Goal: Information Seeking & Learning: Learn about a topic

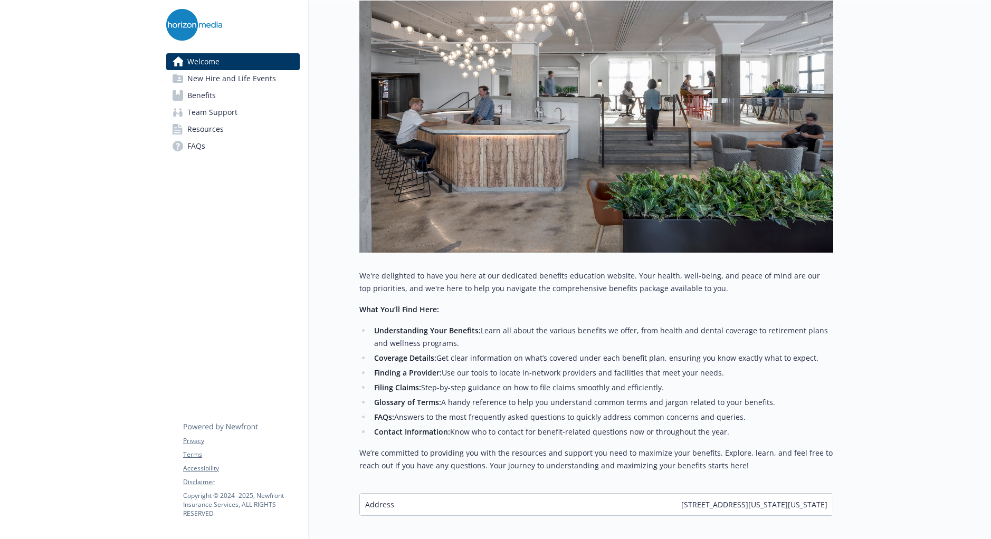
scroll to position [233, 0]
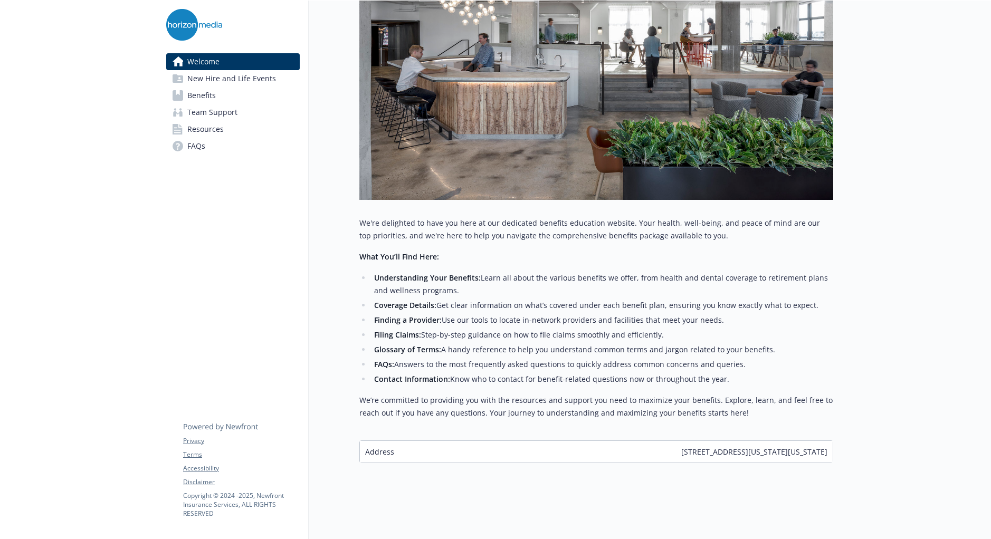
click at [203, 128] on span "Resources" at bounding box center [205, 129] width 36 height 17
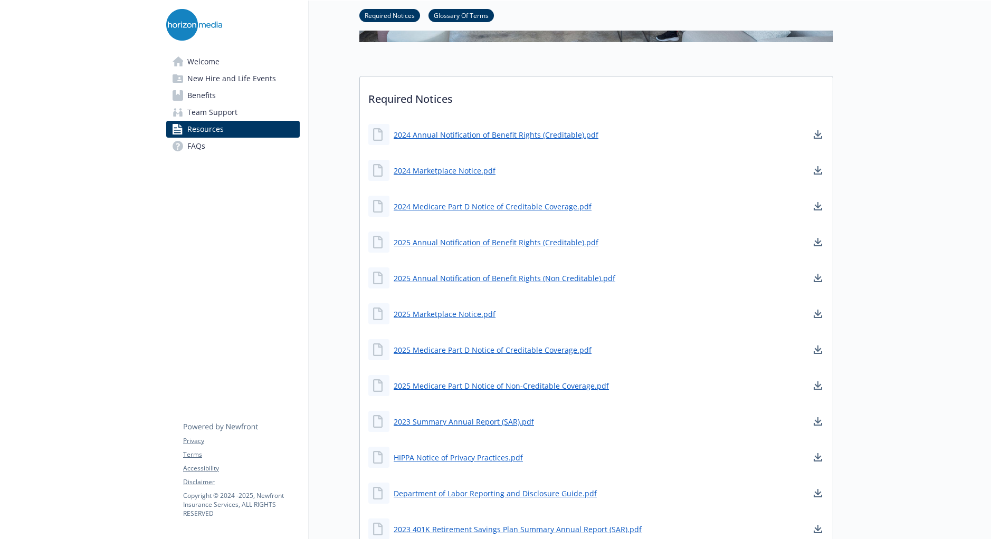
scroll to position [323, 0]
click at [197, 147] on span "FAQs" at bounding box center [196, 146] width 18 height 17
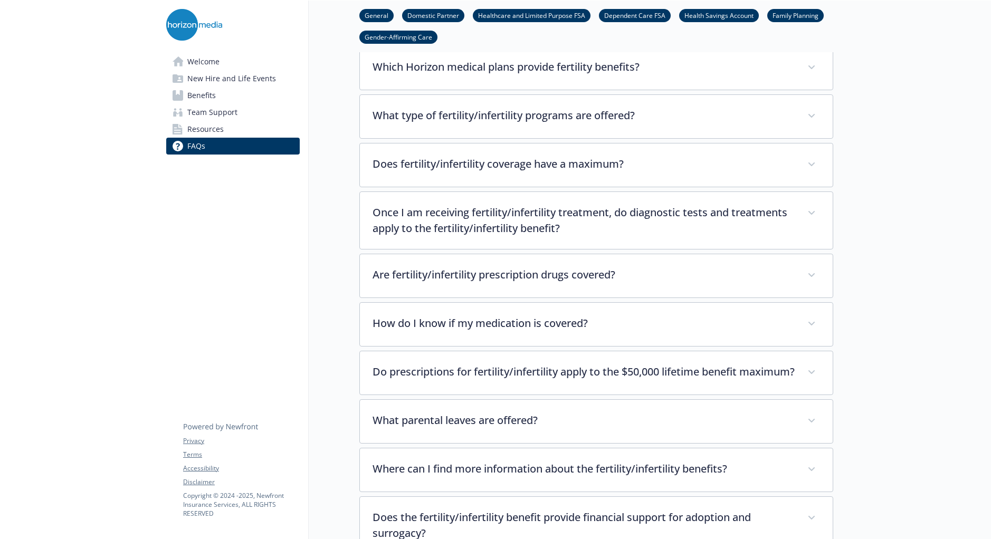
scroll to position [2680, 0]
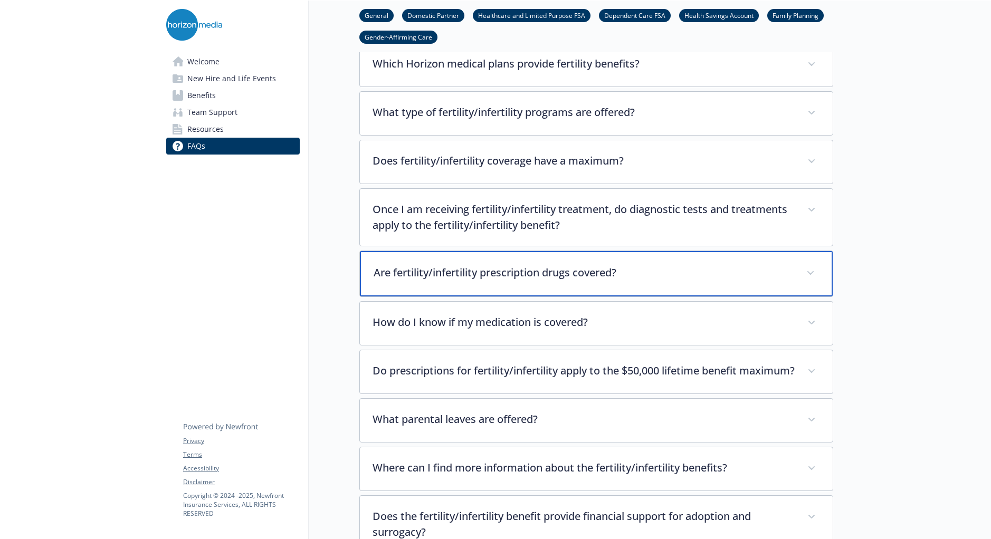
click at [523, 267] on div "Are fertility/infertility prescription drugs covered?" at bounding box center [596, 273] width 473 height 45
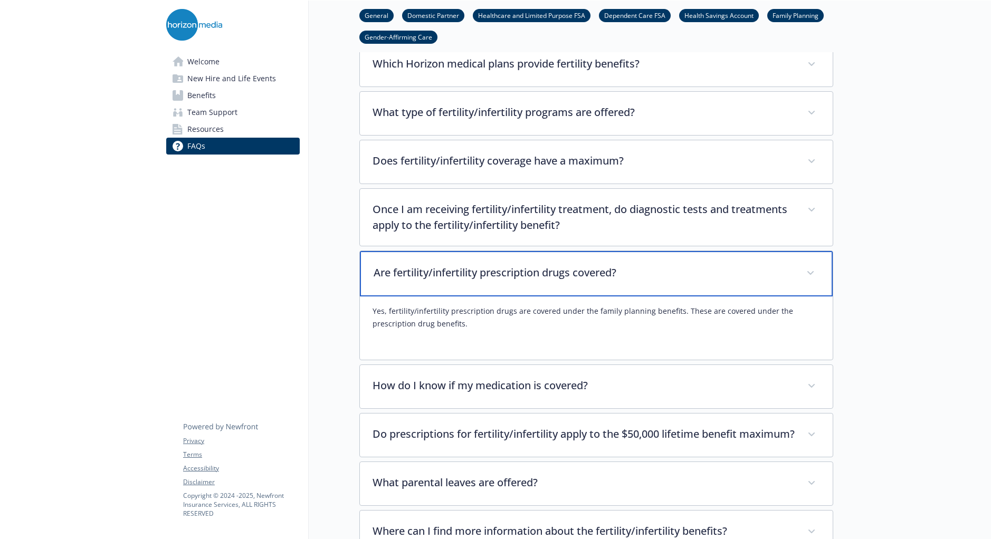
click at [523, 267] on div "Are fertility/infertility prescription drugs covered?" at bounding box center [596, 273] width 473 height 45
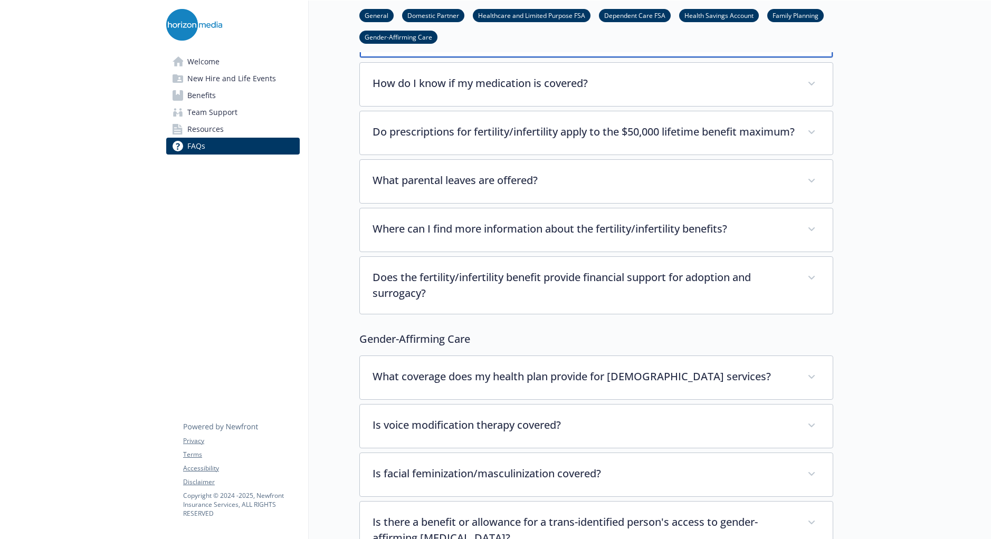
scroll to position [2921, 0]
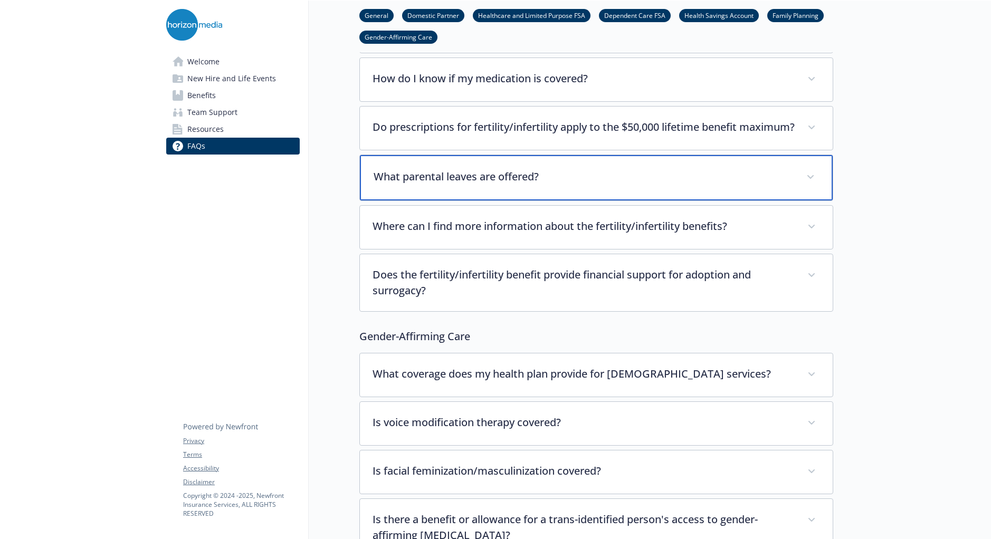
click at [521, 183] on p "What parental leaves are offered?" at bounding box center [583, 177] width 420 height 16
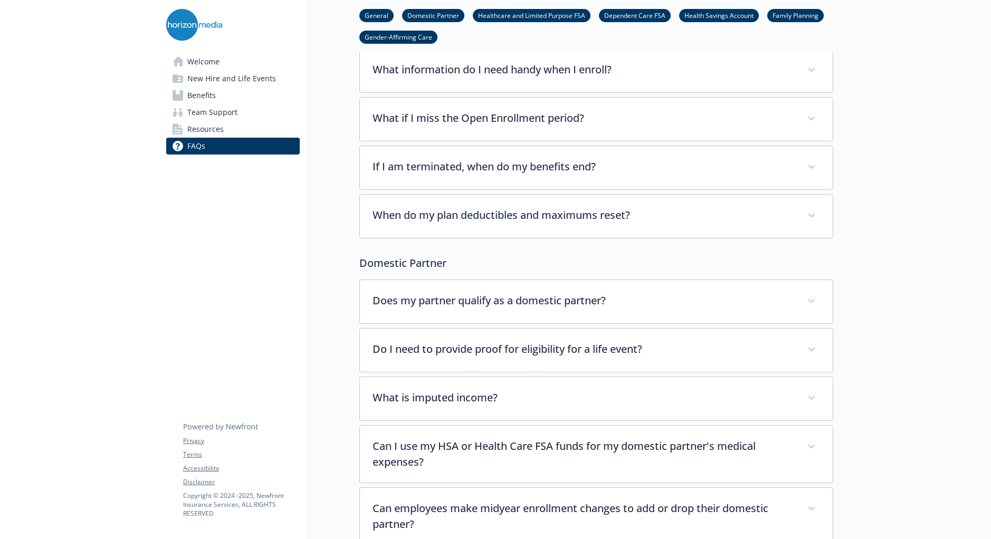
scroll to position [0, 0]
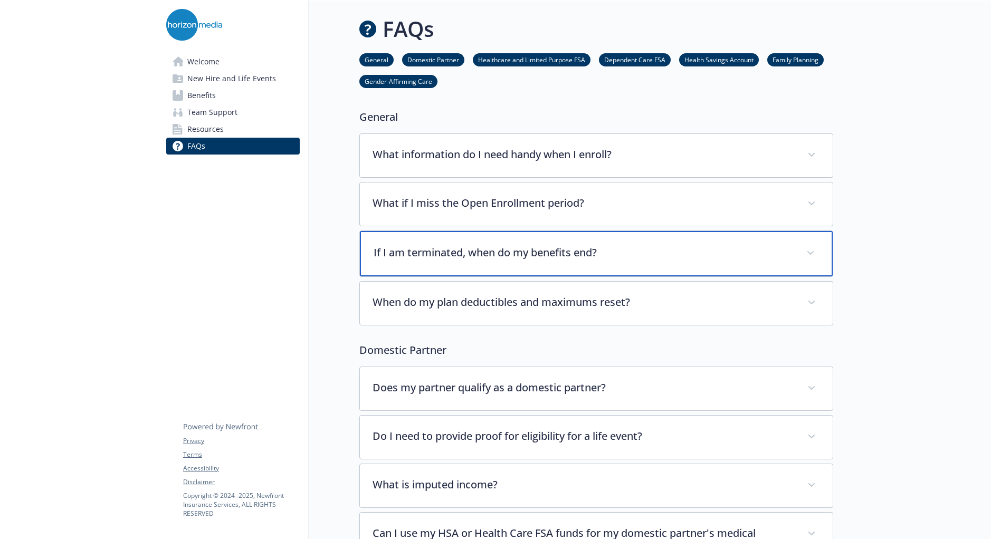
click at [798, 250] on div "If I am terminated, when do my benefits end?" at bounding box center [596, 253] width 473 height 45
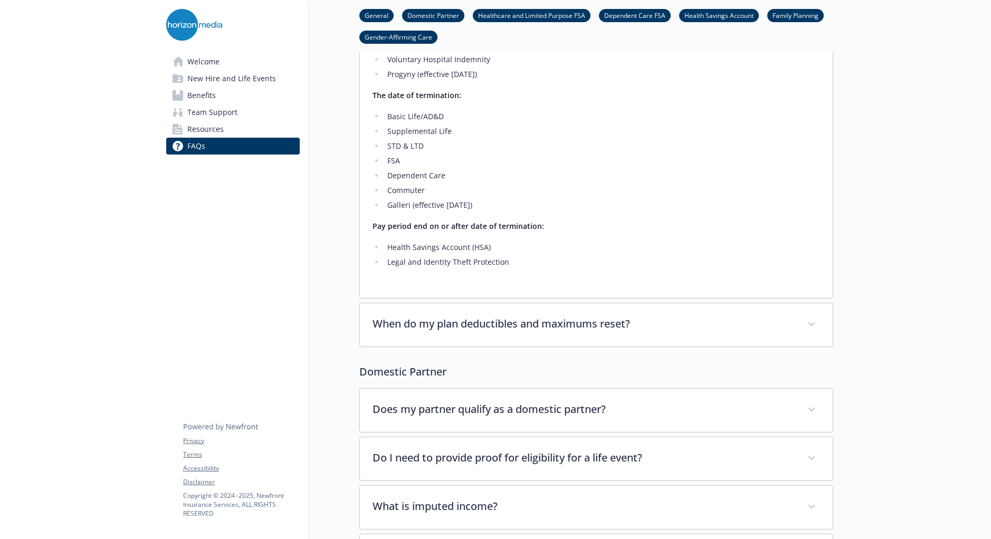
scroll to position [376, 0]
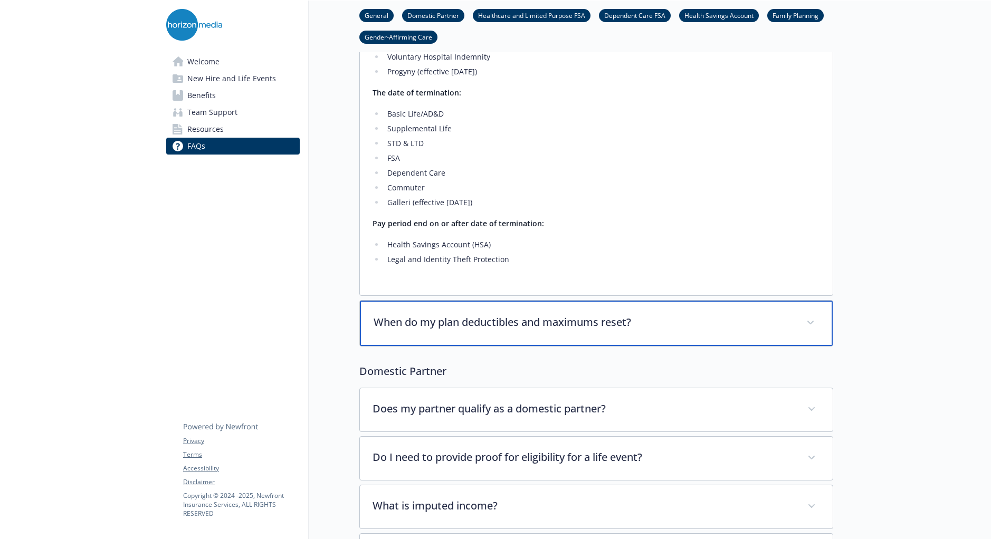
click at [638, 323] on p "When do my plan deductibles and maximums reset?" at bounding box center [583, 322] width 420 height 16
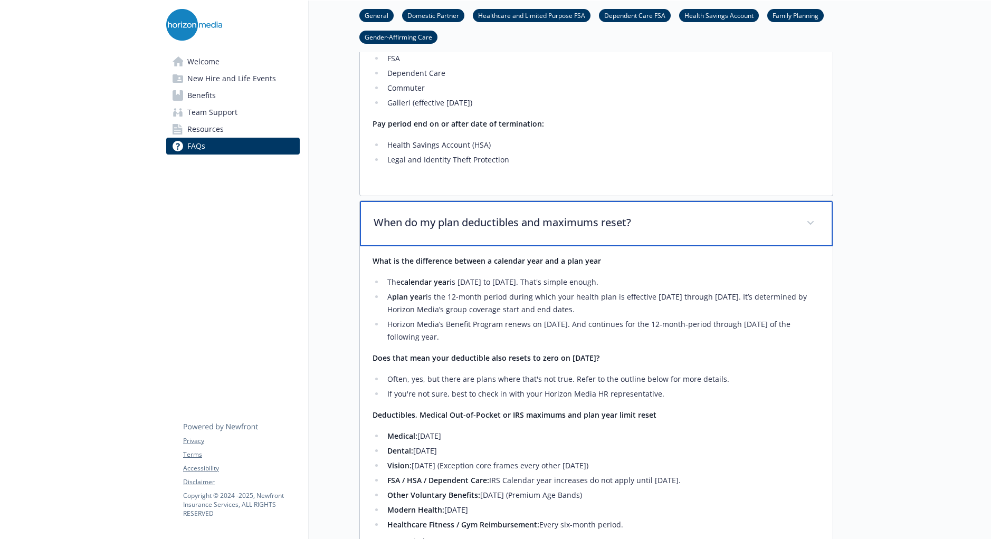
scroll to position [474, 0]
click at [800, 224] on div "When do my plan deductibles and maximums reset?" at bounding box center [596, 225] width 473 height 45
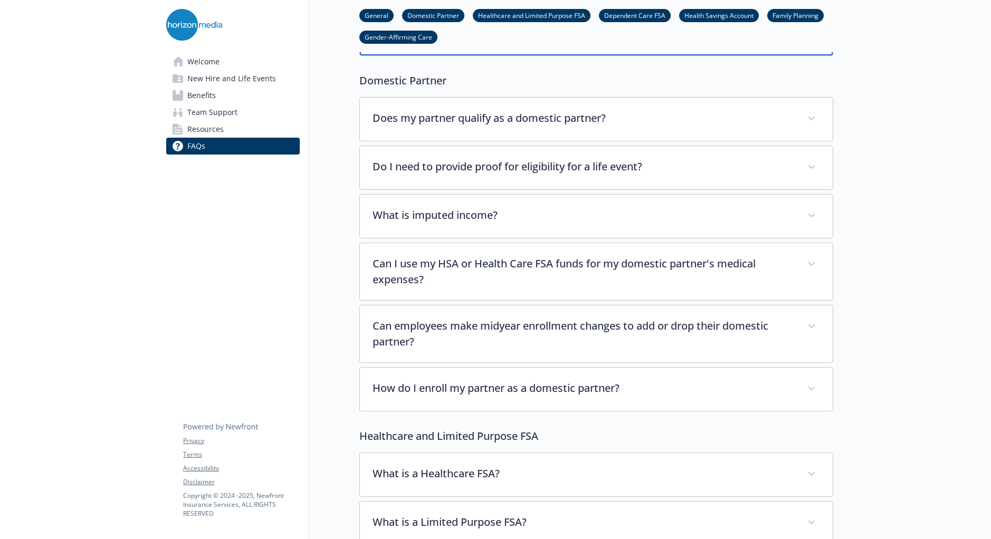
scroll to position [666, 0]
click at [218, 126] on span "Resources" at bounding box center [205, 129] width 36 height 17
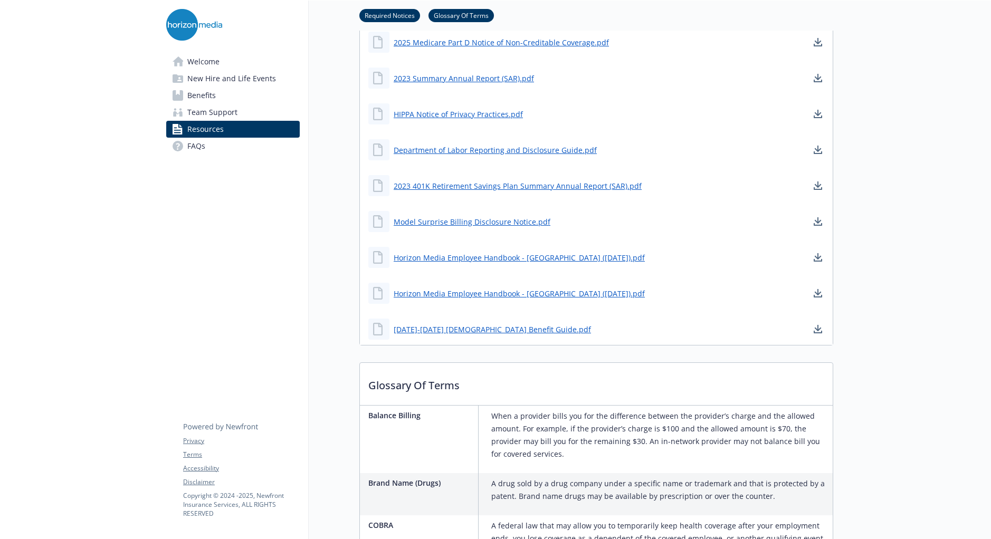
click at [200, 75] on span "New Hire and Life Events" at bounding box center [231, 78] width 89 height 17
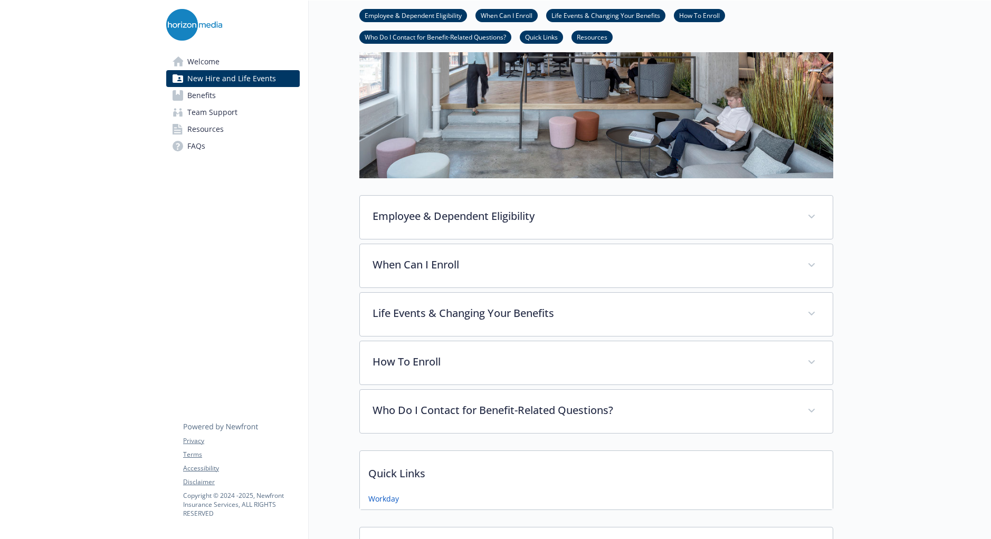
scroll to position [487, 0]
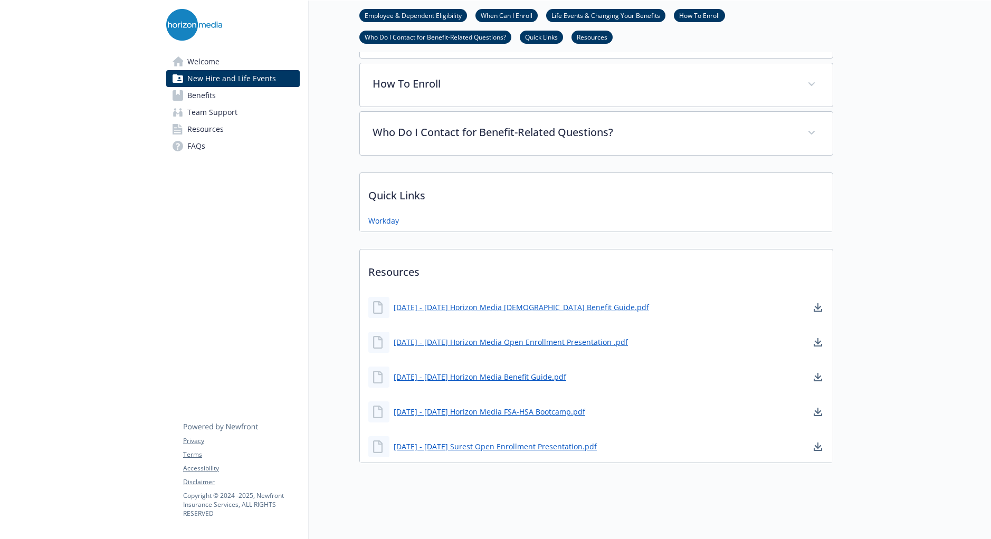
click at [200, 60] on span "Welcome" at bounding box center [203, 61] width 32 height 17
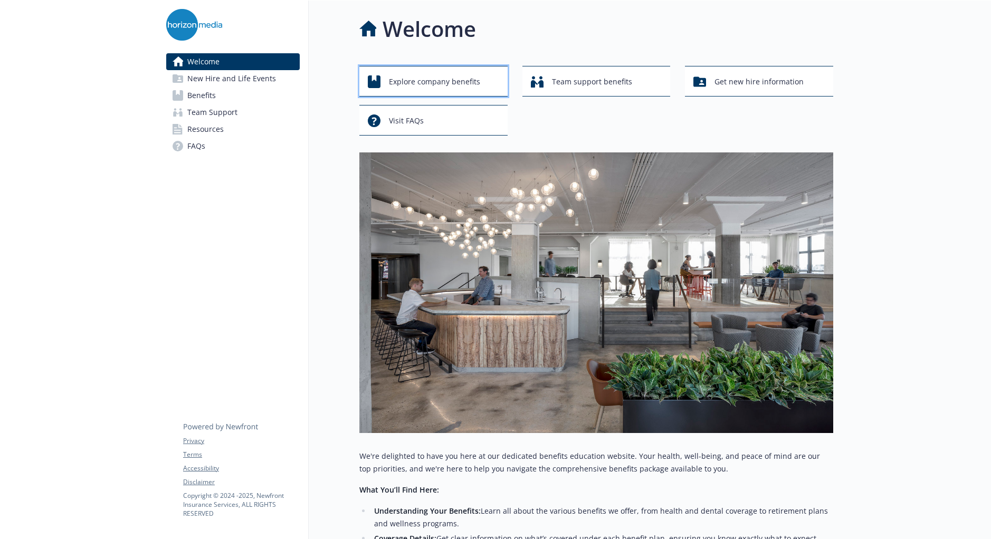
click at [453, 87] on span "Explore company benefits" at bounding box center [434, 82] width 91 height 20
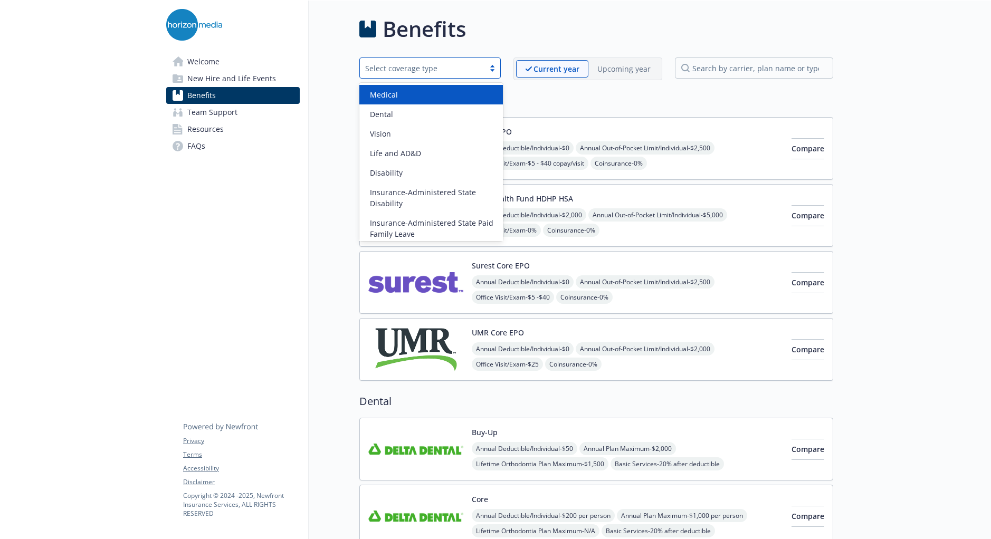
click at [443, 70] on div "Select coverage type" at bounding box center [422, 68] width 114 height 11
click at [438, 89] on div "Medical" at bounding box center [431, 94] width 131 height 11
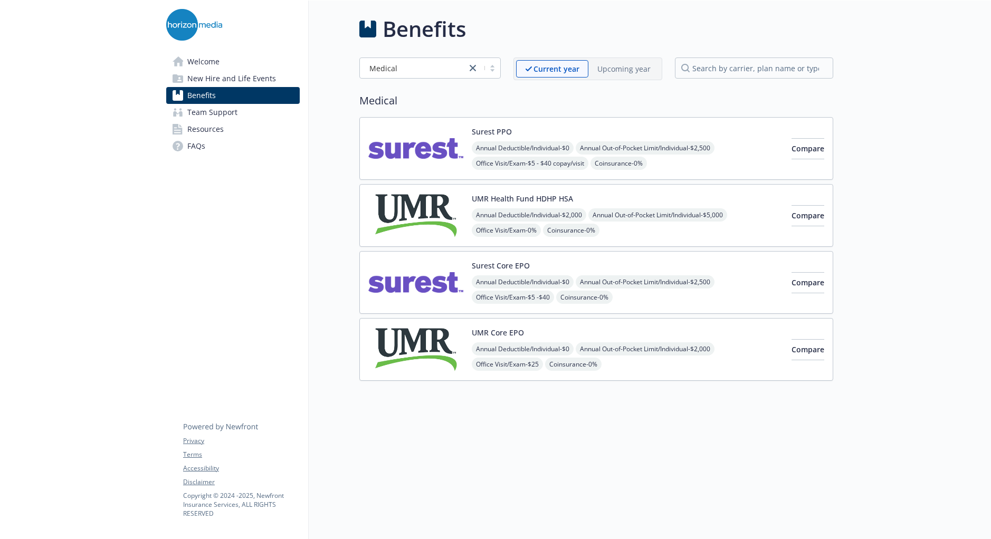
click at [425, 346] on img at bounding box center [415, 349] width 95 height 45
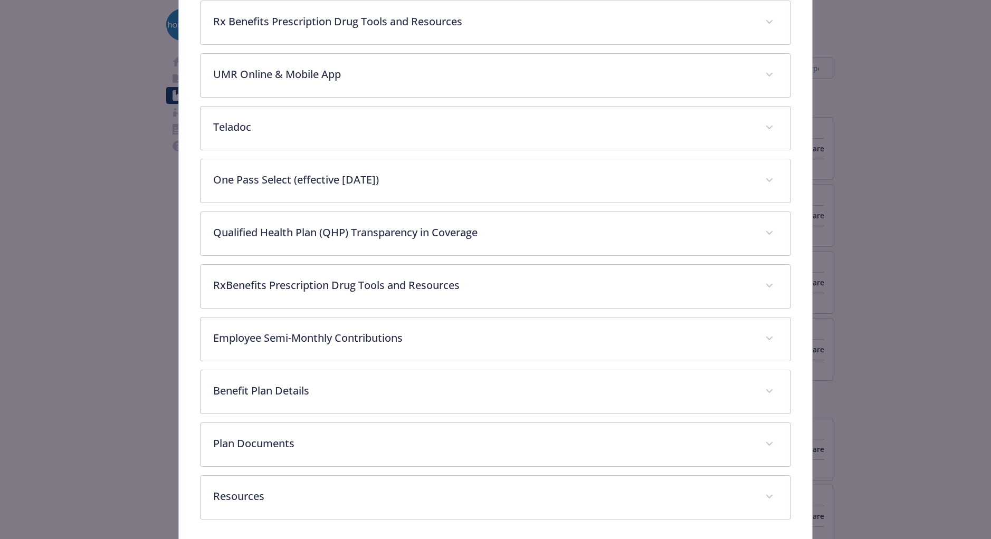
scroll to position [528, 0]
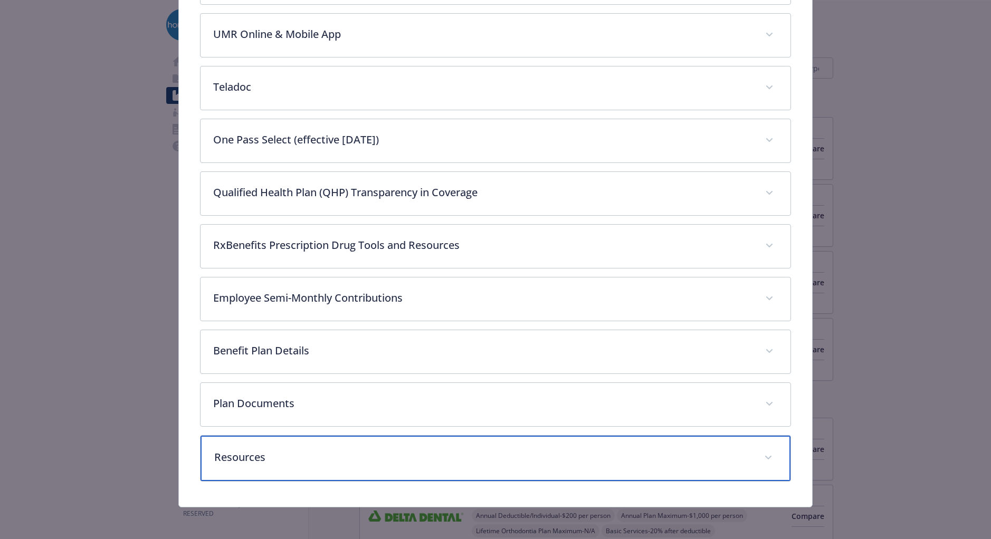
click at [342, 452] on p "Resources" at bounding box center [482, 457] width 537 height 16
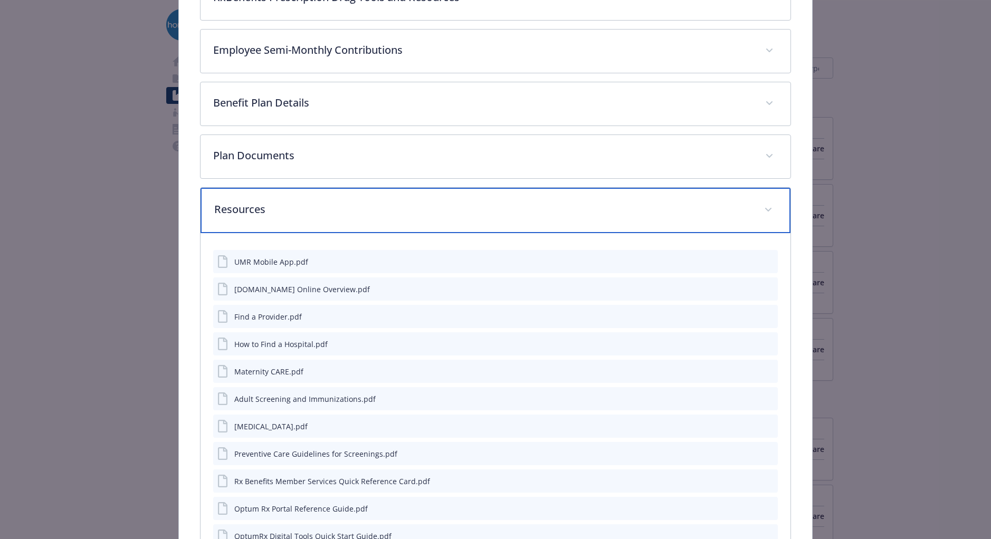
scroll to position [773, 0]
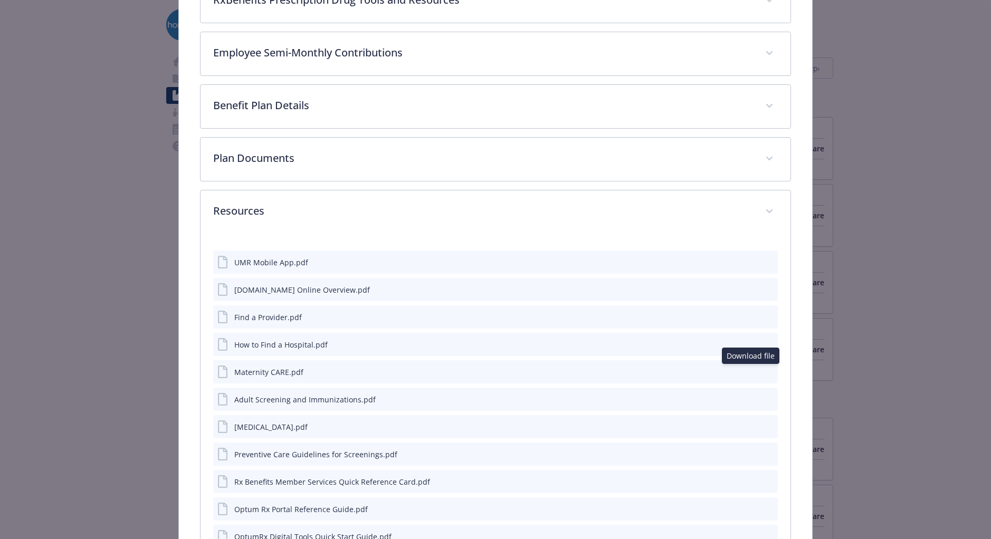
click at [748, 373] on icon "download file" at bounding box center [750, 371] width 8 height 8
click at [752, 315] on icon "download file" at bounding box center [750, 316] width 8 height 8
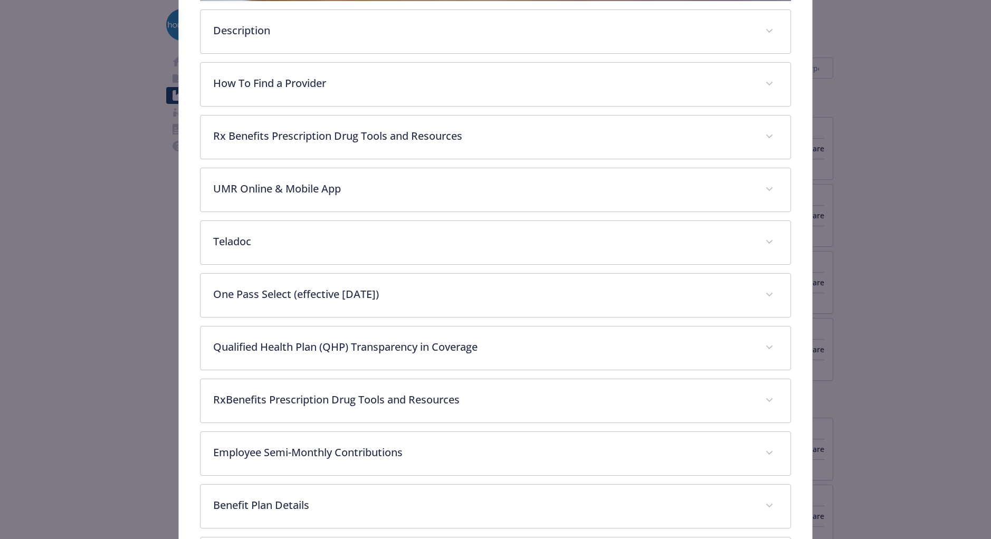
scroll to position [372, 0]
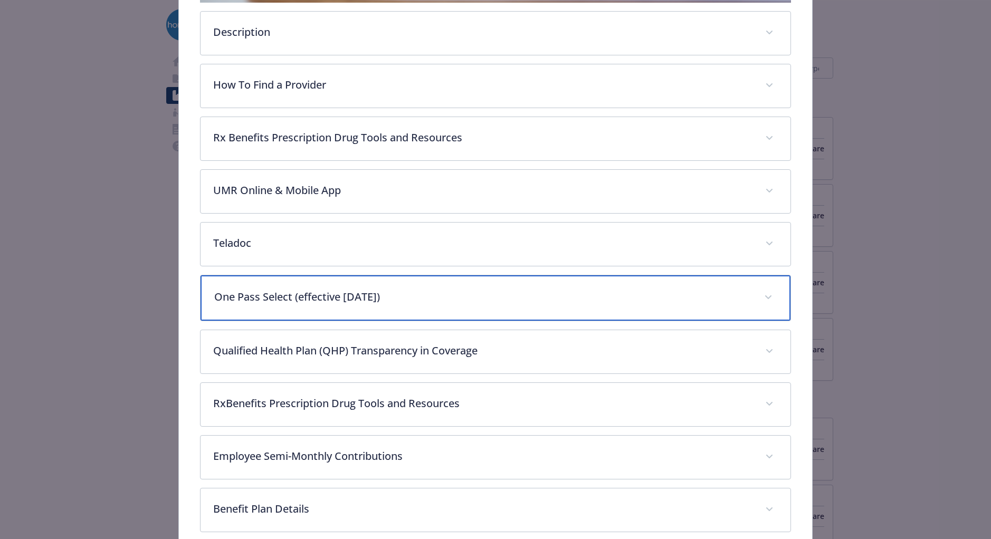
click at [473, 290] on p "One Pass Select (effective 8/1/2025)" at bounding box center [482, 297] width 537 height 16
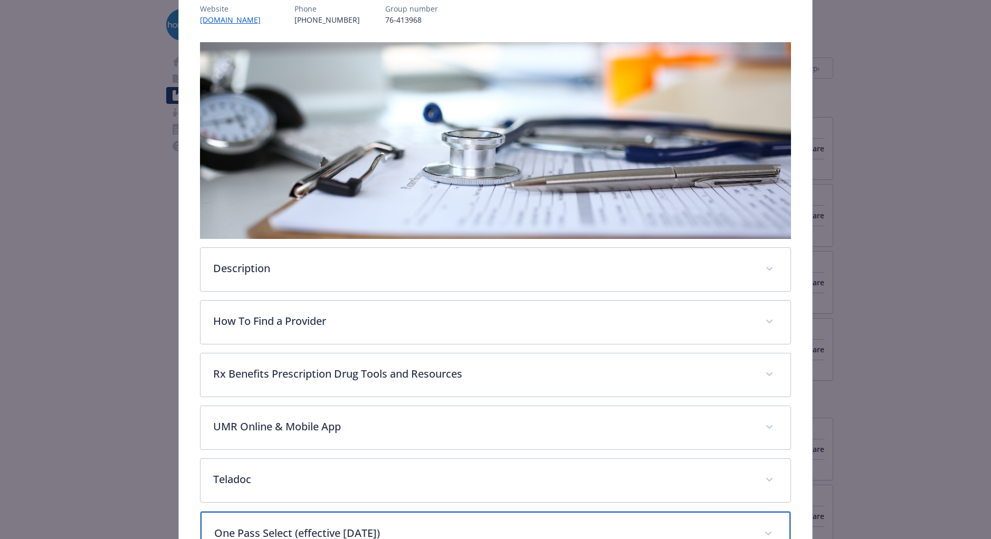
scroll to position [131, 0]
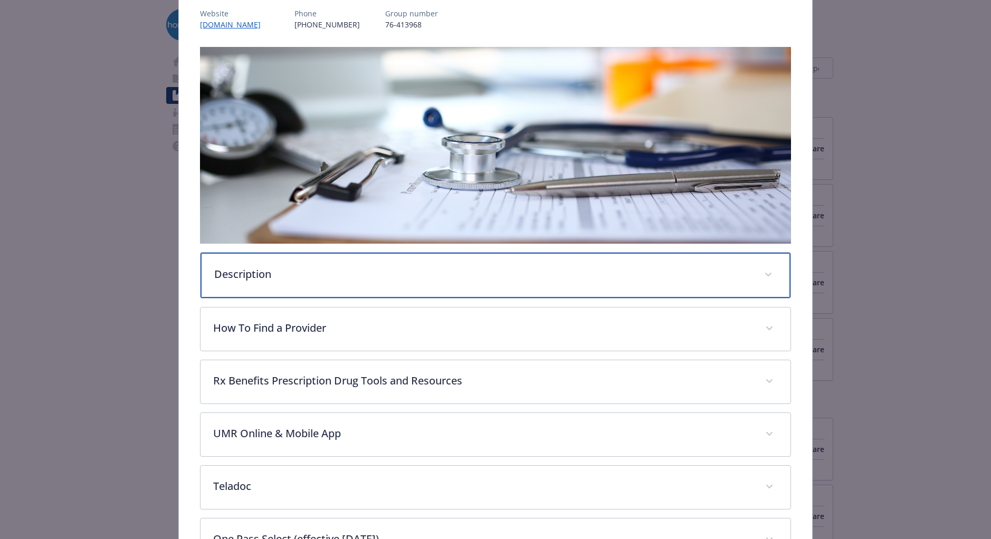
click at [351, 277] on p "Description" at bounding box center [482, 274] width 537 height 16
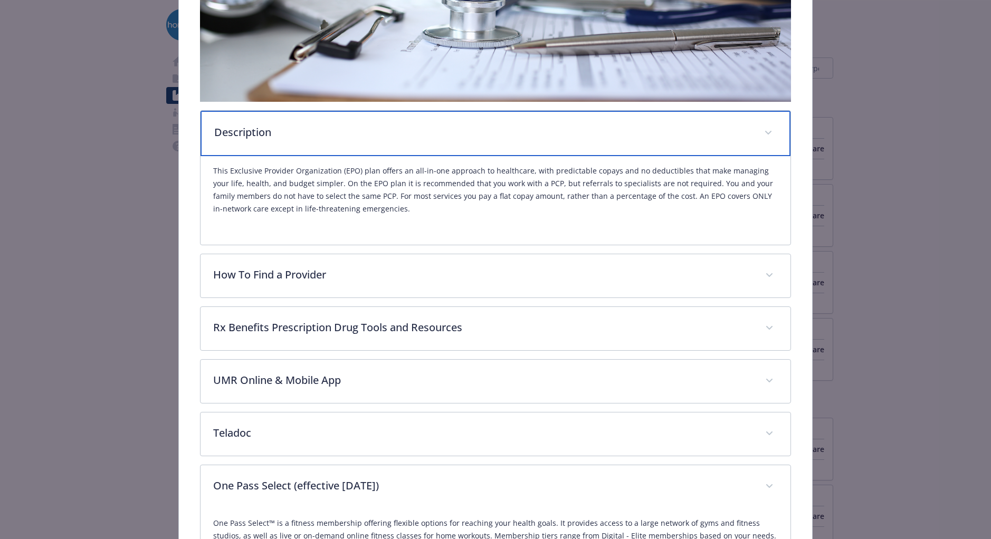
scroll to position [0, 0]
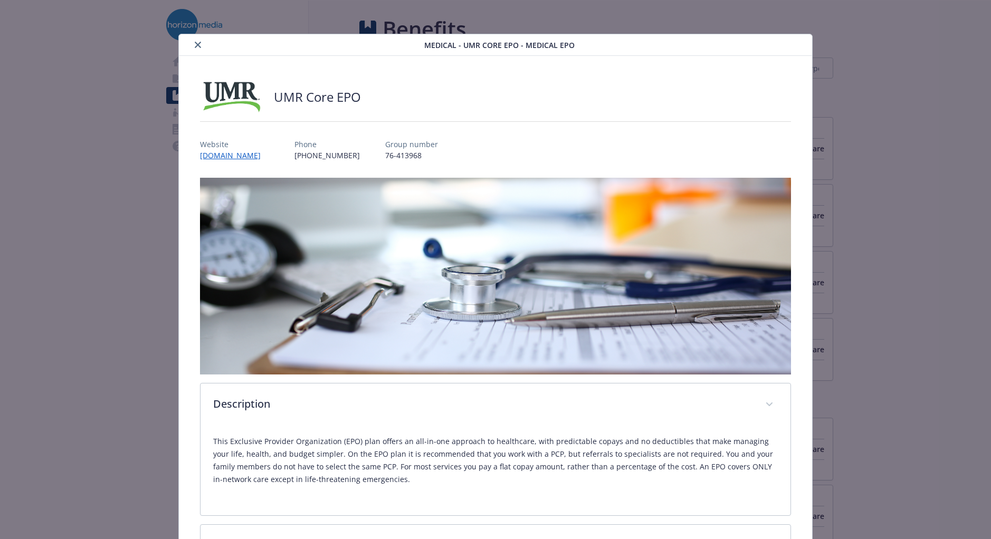
drag, startPoint x: 198, startPoint y: 45, endPoint x: 285, endPoint y: 125, distance: 118.7
click at [198, 45] on icon "close" at bounding box center [198, 45] width 6 height 6
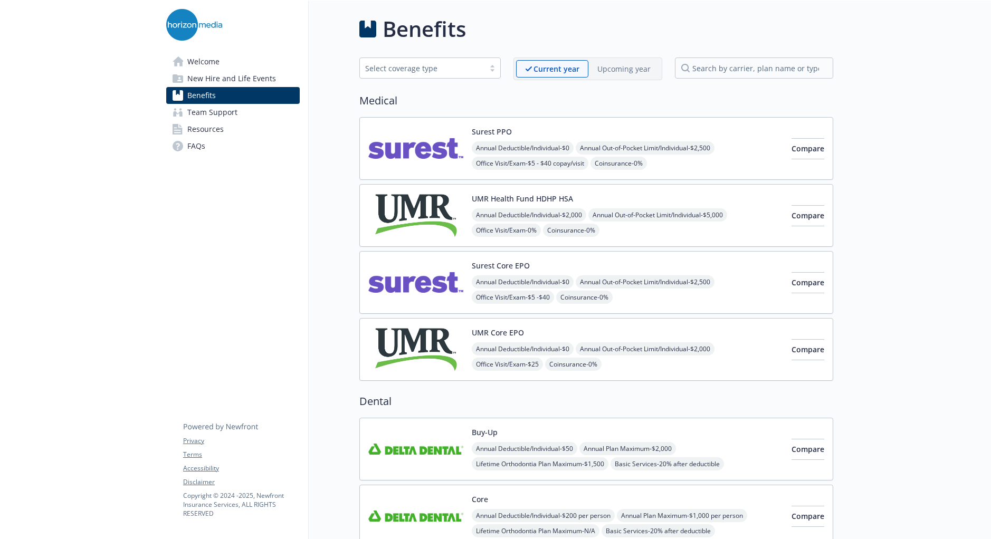
click at [218, 112] on span "Team Support" at bounding box center [212, 112] width 50 height 17
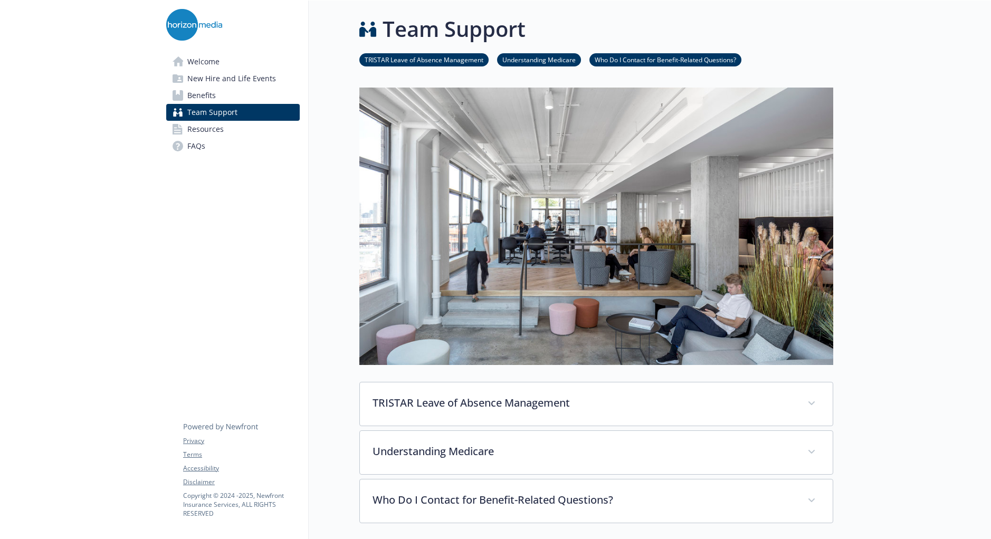
click at [220, 136] on span "Resources" at bounding box center [205, 129] width 36 height 17
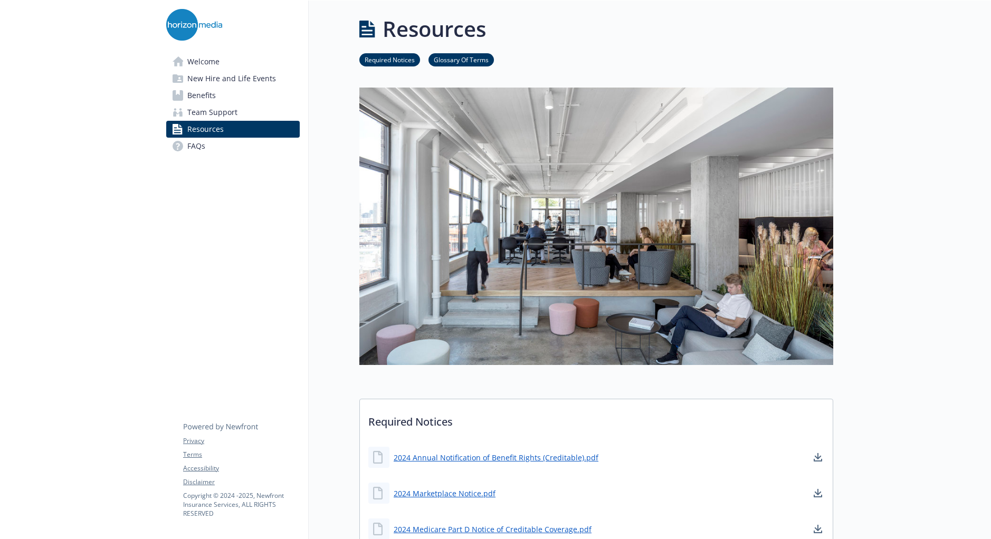
click at [232, 61] on link "Welcome" at bounding box center [232, 61] width 133 height 17
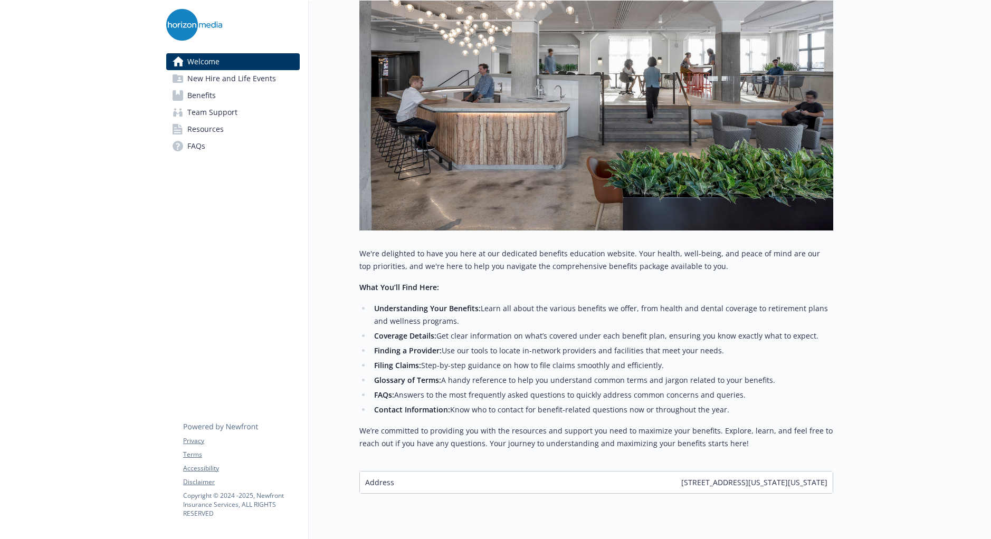
scroll to position [233, 0]
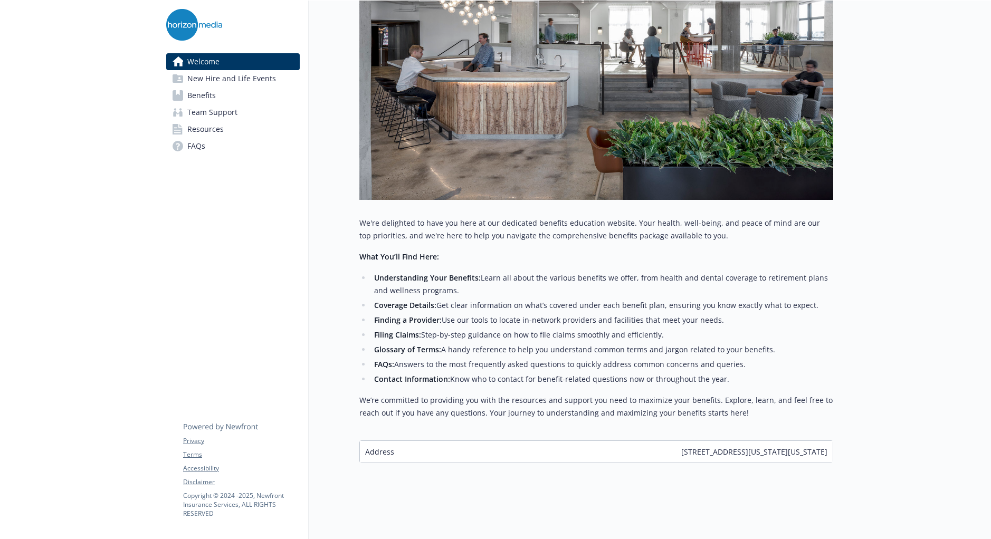
click at [208, 147] on link "FAQs" at bounding box center [232, 146] width 133 height 17
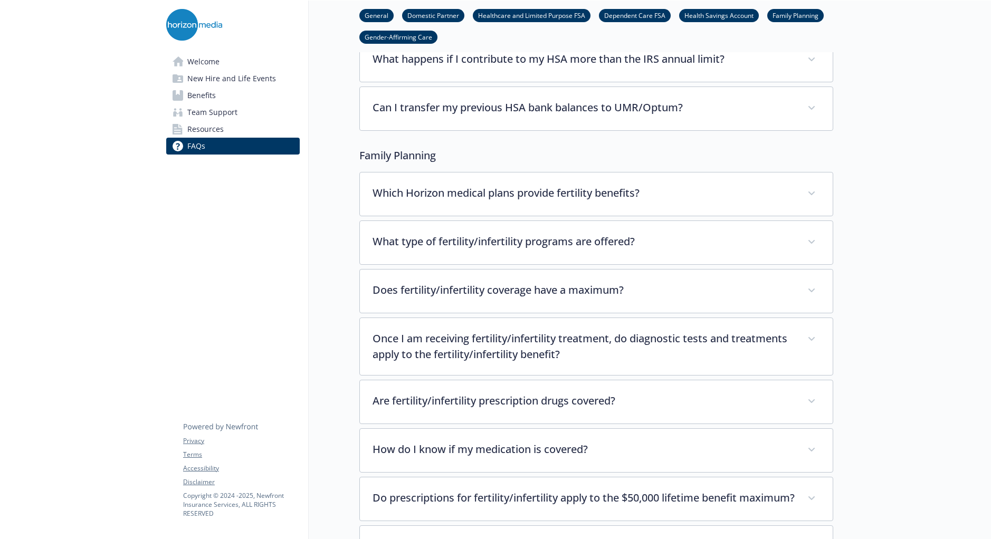
scroll to position [2568, 0]
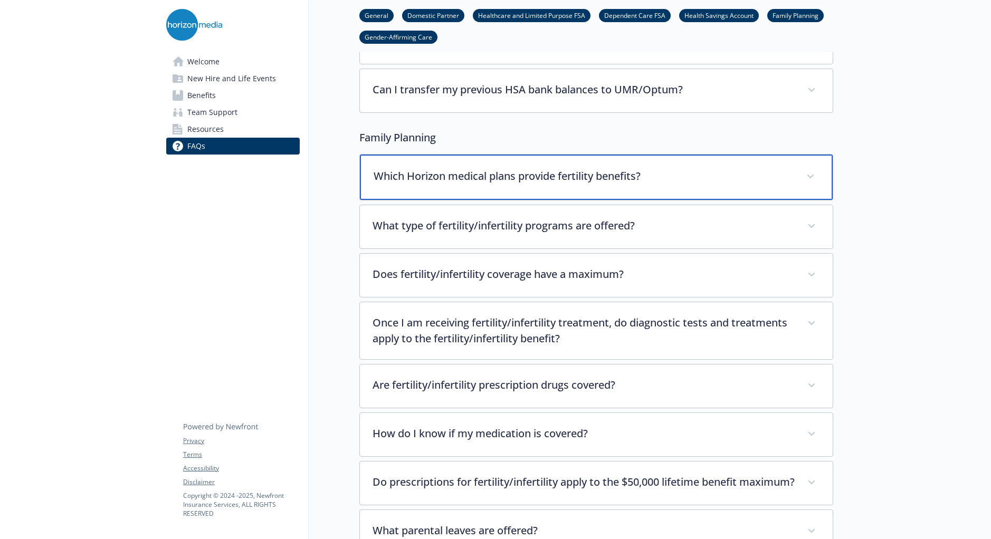
click at [622, 168] on p "Which Horizon medical plans provide fertility benefits?" at bounding box center [583, 176] width 420 height 16
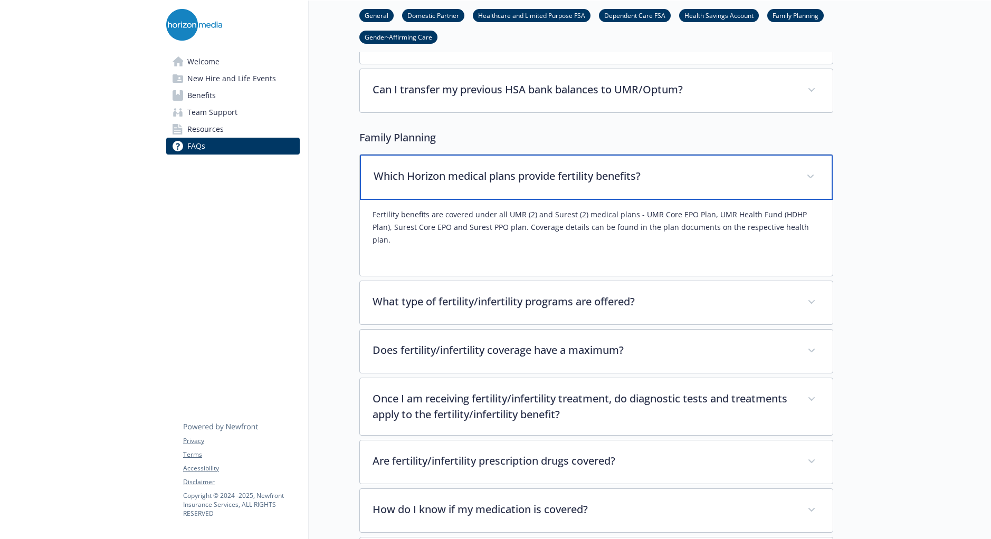
click at [622, 168] on p "Which Horizon medical plans provide fertility benefits?" at bounding box center [583, 176] width 420 height 16
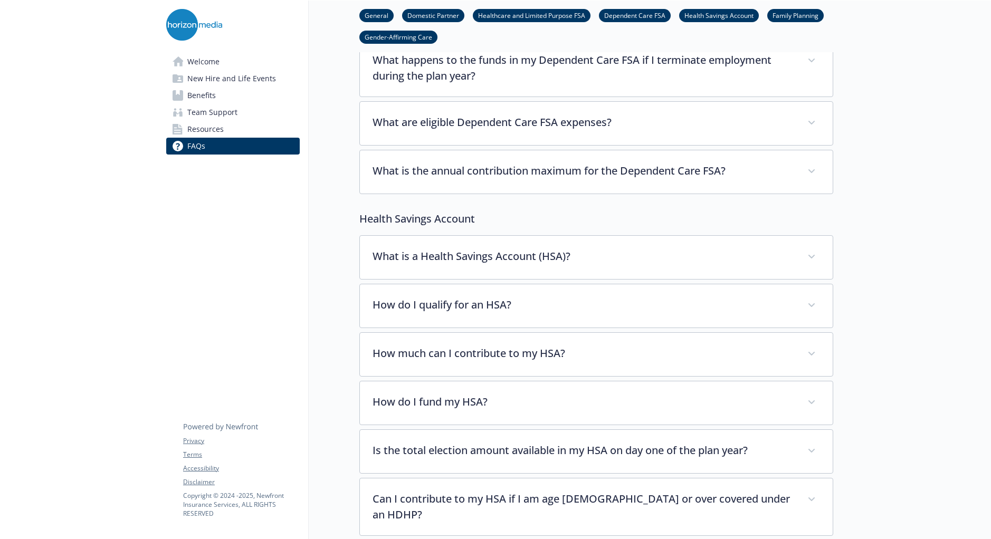
scroll to position [1155, 0]
